Goal: Navigation & Orientation: Find specific page/section

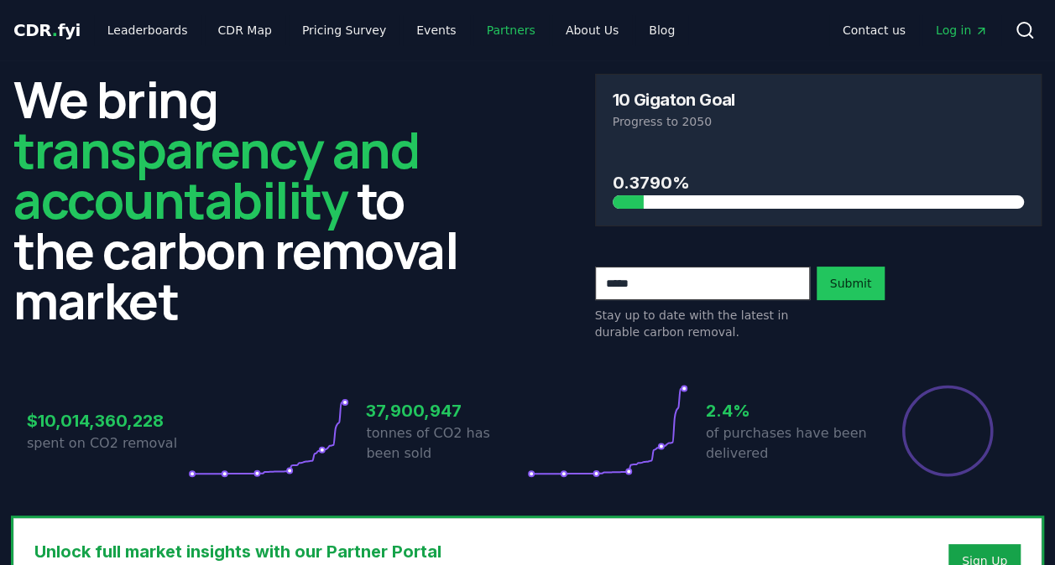
click at [478, 27] on link "Partners" at bounding box center [511, 30] width 76 height 30
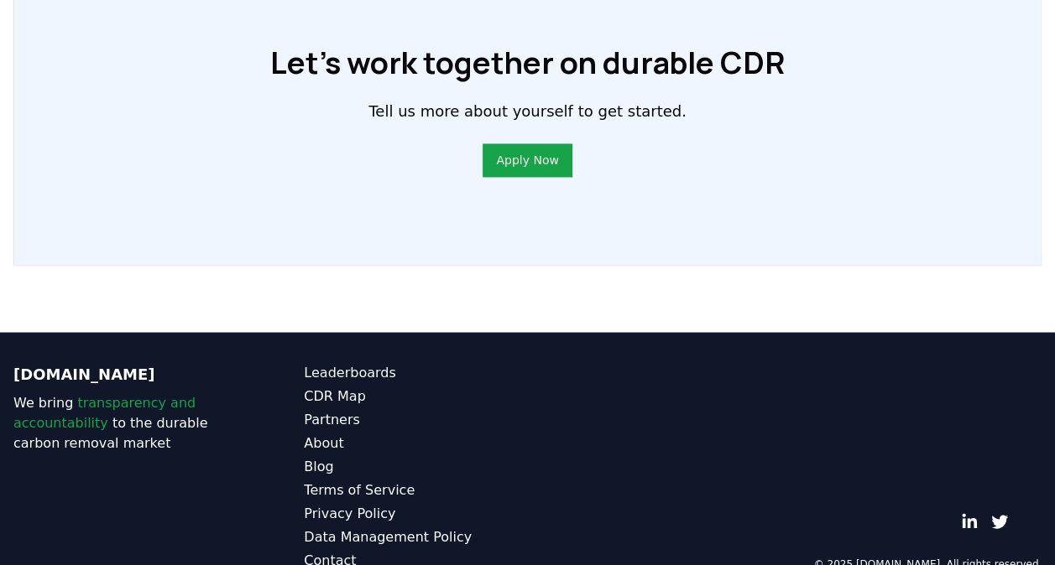
scroll to position [1376, 0]
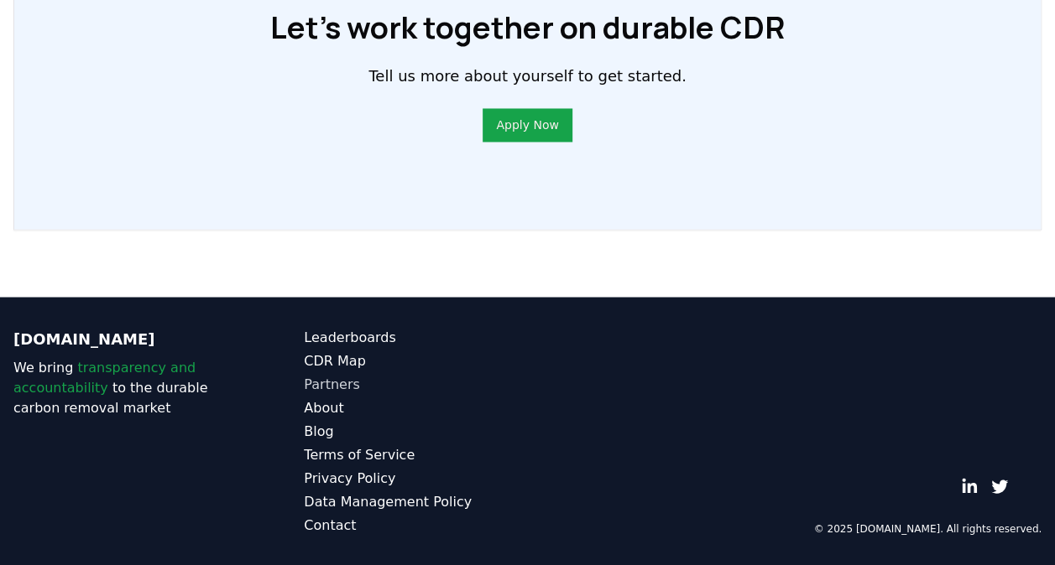
click at [320, 383] on link "Partners" at bounding box center [415, 384] width 223 height 20
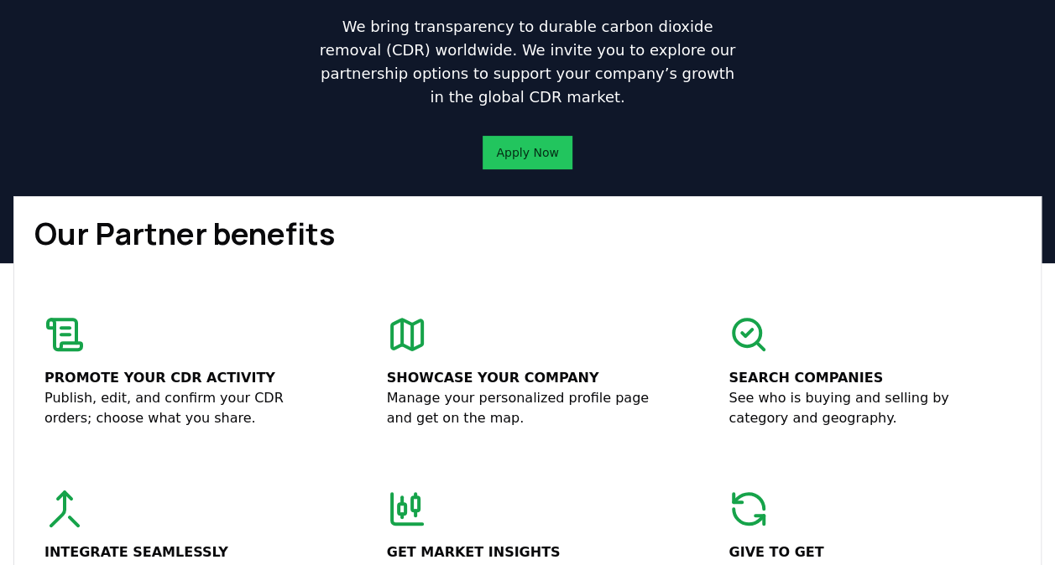
scroll to position [0, 0]
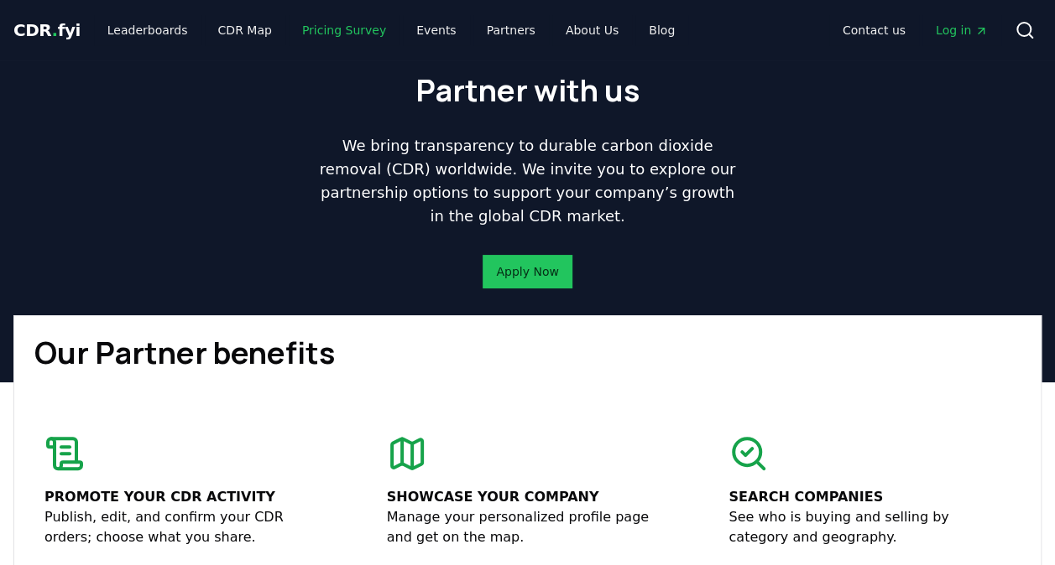
click at [298, 27] on link "Pricing Survey" at bounding box center [344, 30] width 111 height 30
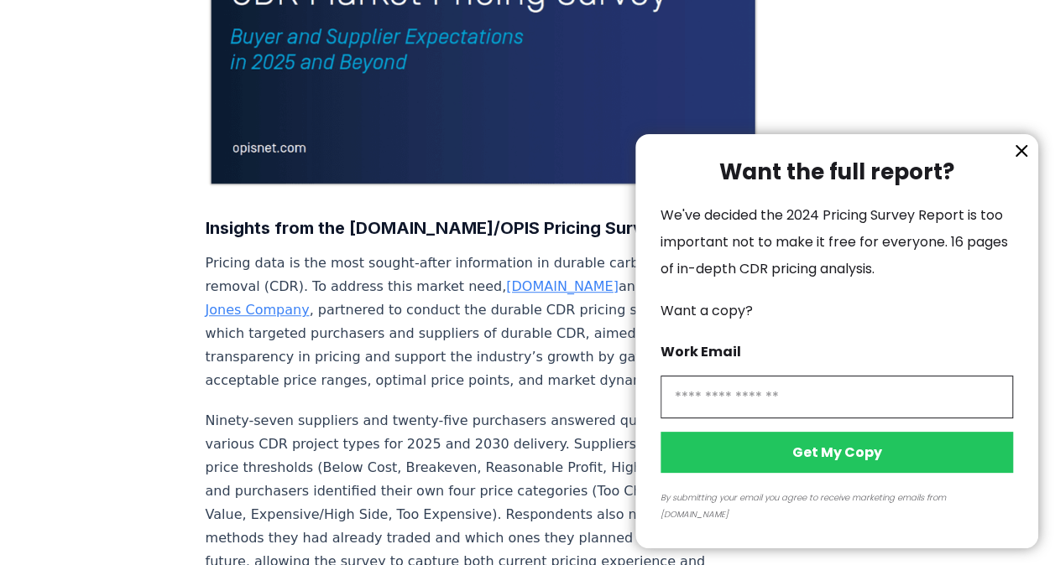
scroll to position [409, 0]
click at [1024, 161] on icon "information" at bounding box center [1021, 151] width 20 height 20
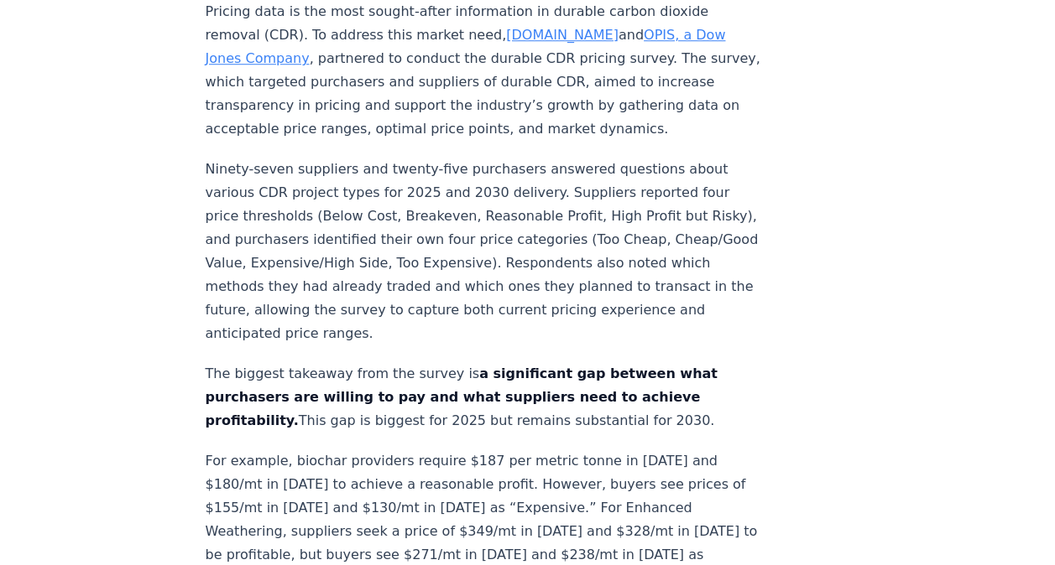
scroll to position [649, 0]
